Goal: Complete application form

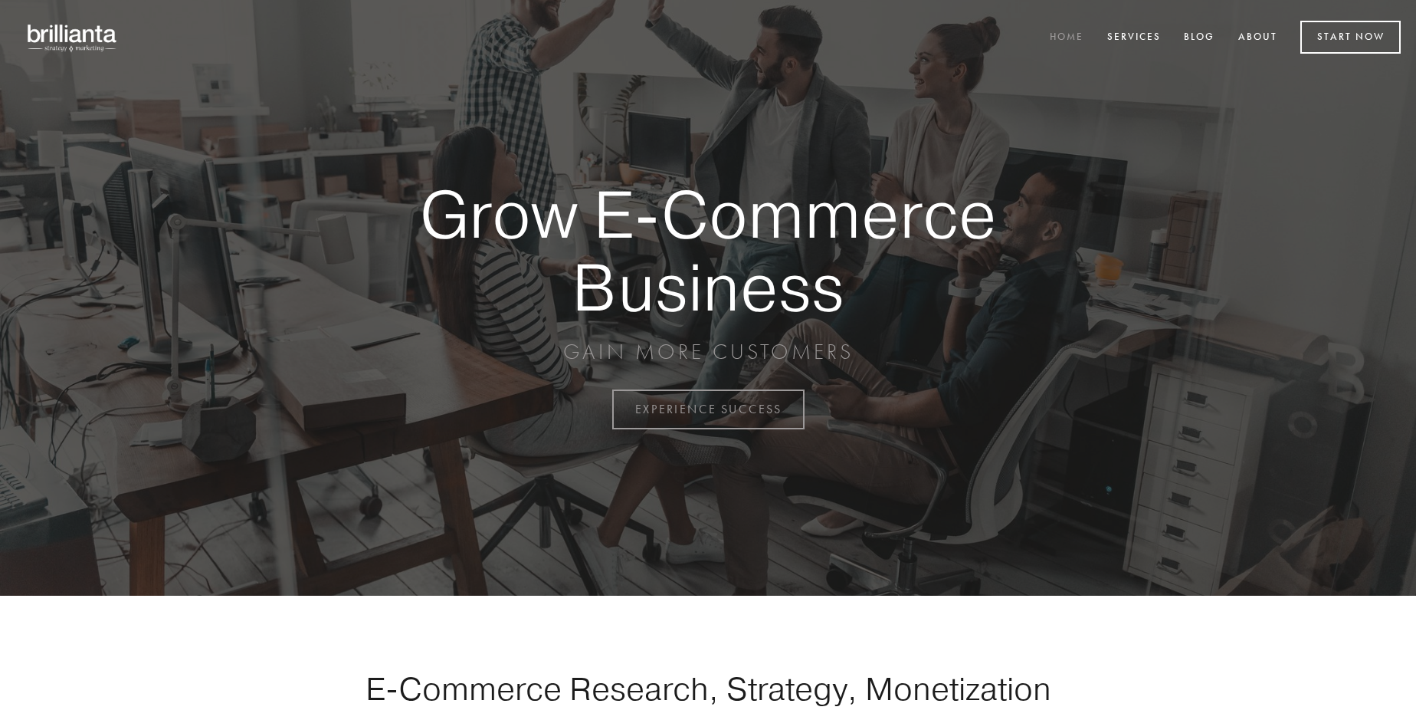
scroll to position [4017, 0]
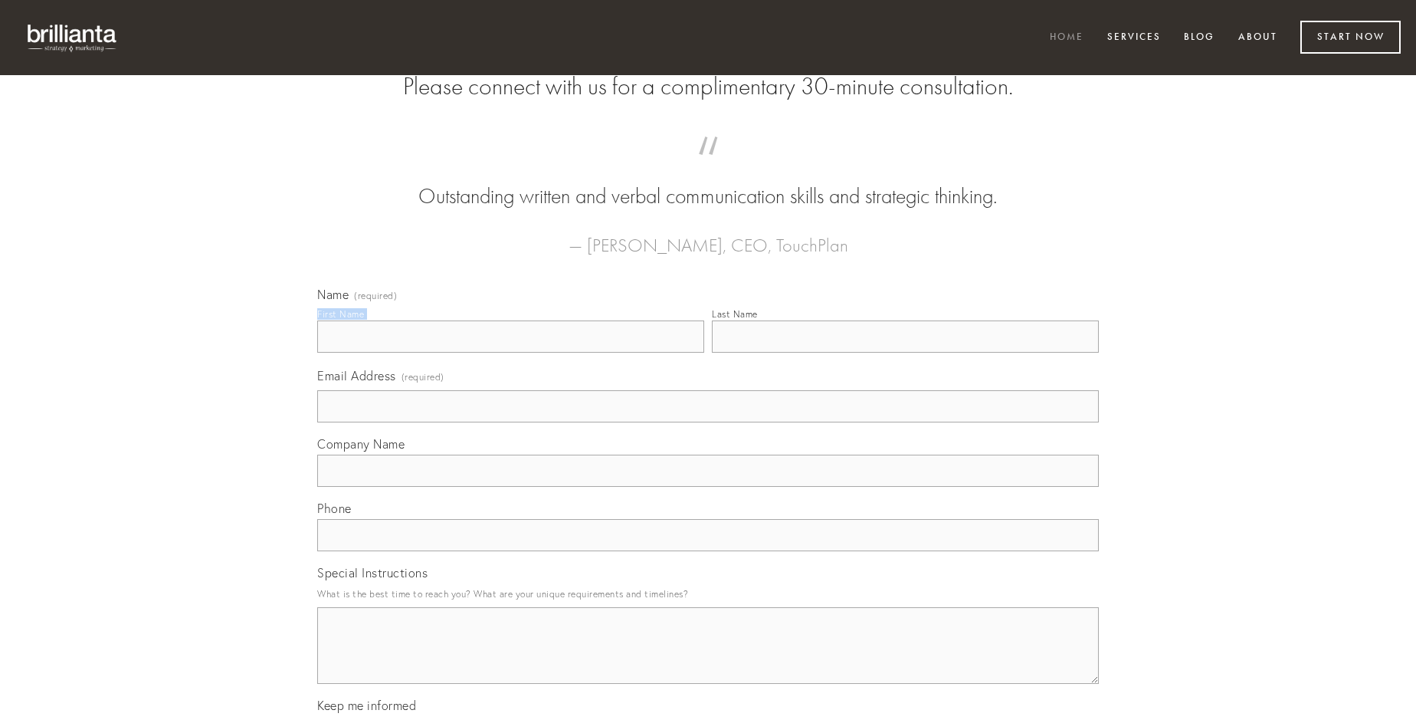
type input "[PERSON_NAME]"
click at [905, 353] on input "Last Name" at bounding box center [905, 336] width 387 height 32
type input "[PERSON_NAME]"
click at [708, 422] on input "Email Address (required)" at bounding box center [708, 406] width 782 height 32
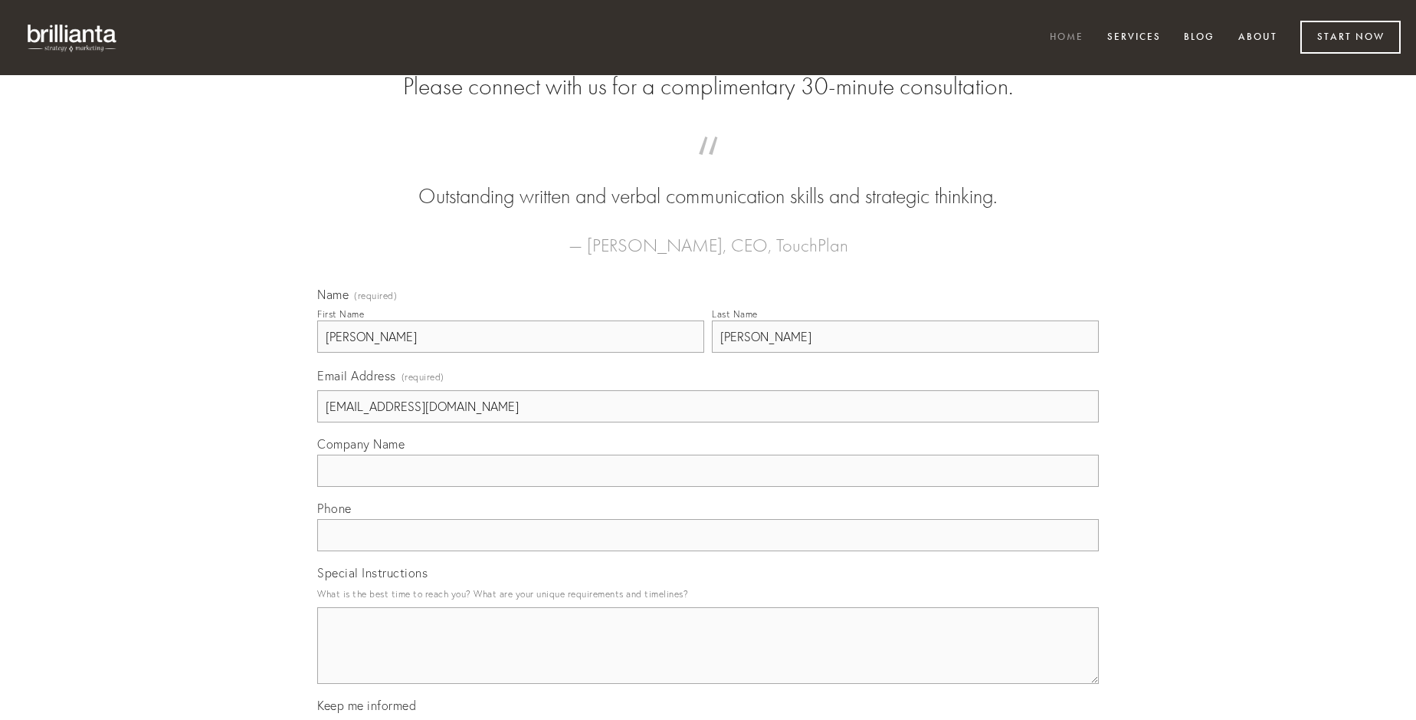
type input "[EMAIL_ADDRESS][DOMAIN_NAME]"
click at [708, 487] on input "Company Name" at bounding box center [708, 470] width 782 height 32
type input "provident"
click at [708, 551] on input "text" at bounding box center [708, 535] width 782 height 32
click at [708, 659] on textarea "Special Instructions" at bounding box center [708, 645] width 782 height 77
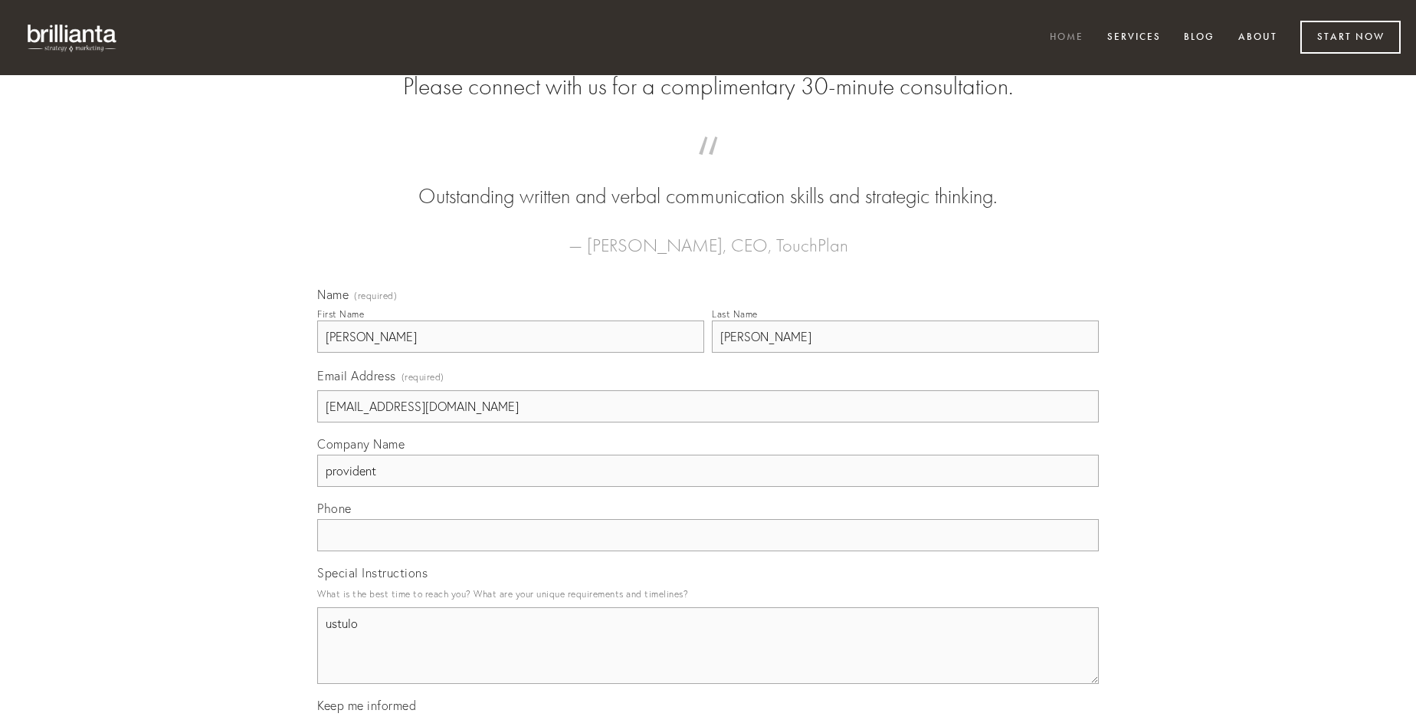
type textarea "ustulo"
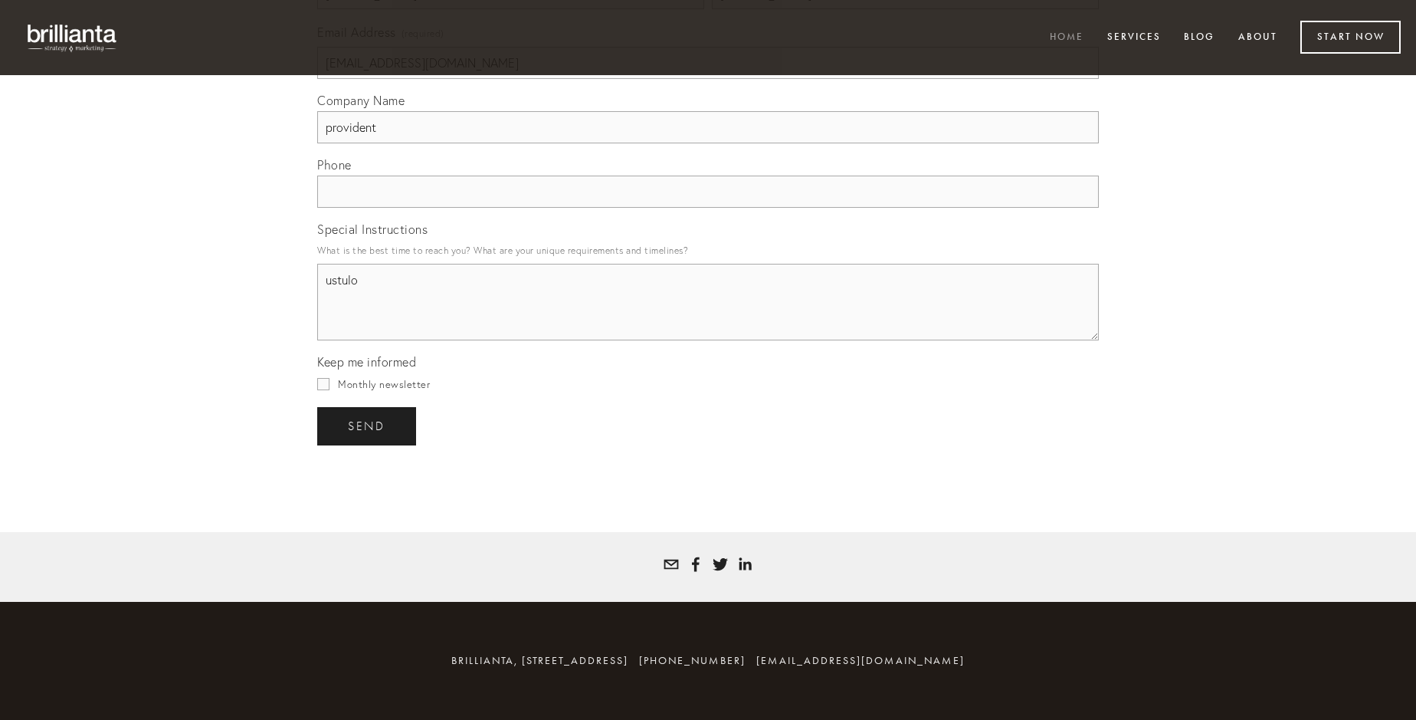
click at [368, 425] on span "send" at bounding box center [367, 426] width 38 height 14
